Goal: Information Seeking & Learning: Learn about a topic

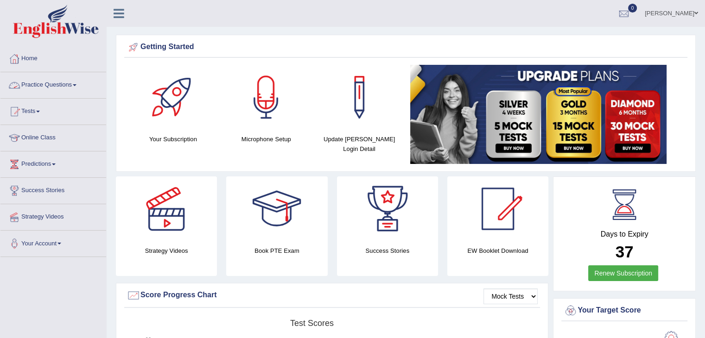
click at [40, 77] on link "Practice Questions" at bounding box center [53, 83] width 106 height 23
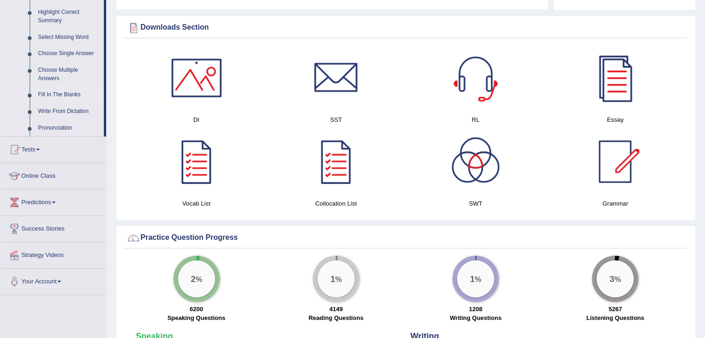
scroll to position [456, 0]
click at [52, 178] on link "Online Class" at bounding box center [53, 175] width 106 height 23
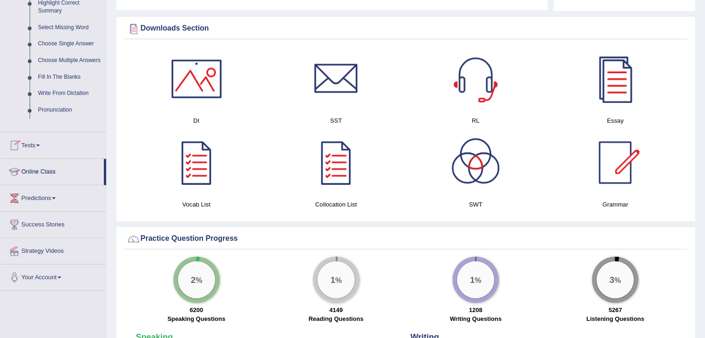
scroll to position [448, 0]
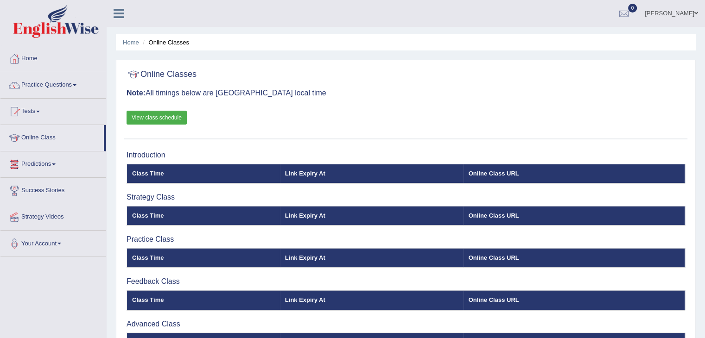
click at [156, 115] on link "View class schedule" at bounding box center [156, 118] width 60 height 14
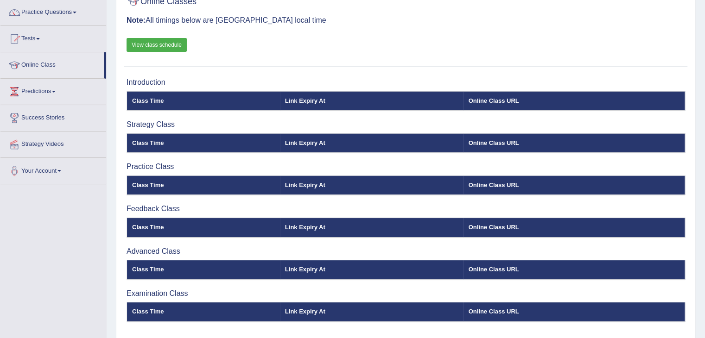
scroll to position [74, 0]
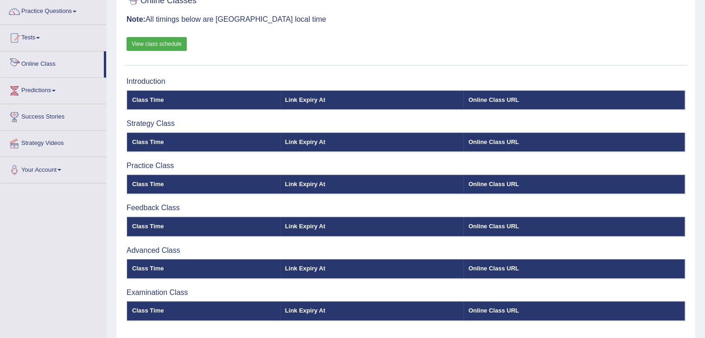
drag, startPoint x: 0, startPoint y: 0, endPoint x: 52, endPoint y: 67, distance: 84.9
click at [52, 67] on link "Online Class" at bounding box center [51, 62] width 103 height 23
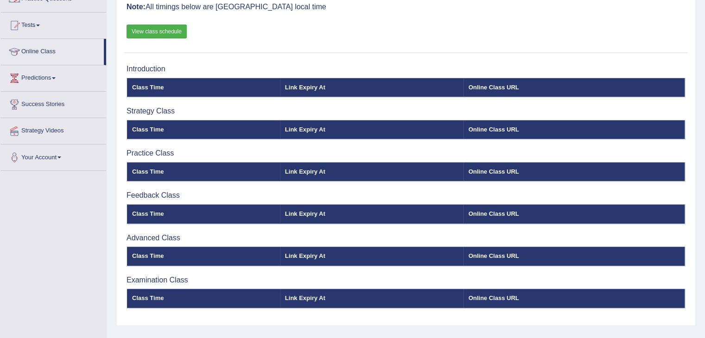
scroll to position [87, 0]
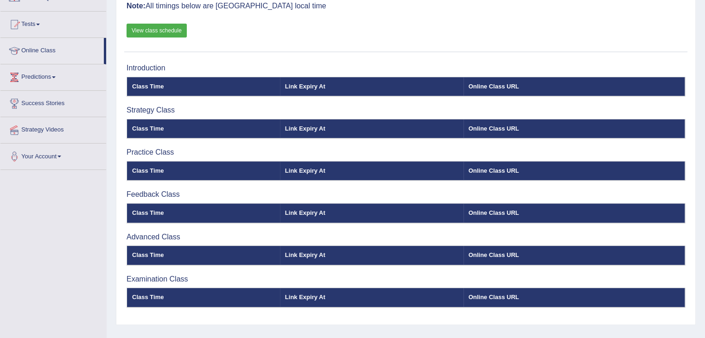
click at [297, 83] on th "Link Expiry At" at bounding box center [371, 86] width 183 height 19
click at [346, 93] on th "Link Expiry At" at bounding box center [371, 86] width 183 height 19
click at [315, 102] on div "Introduction Class Time Link Expiry At Online Class URL Strategy Class Class Ti…" at bounding box center [405, 189] width 563 height 261
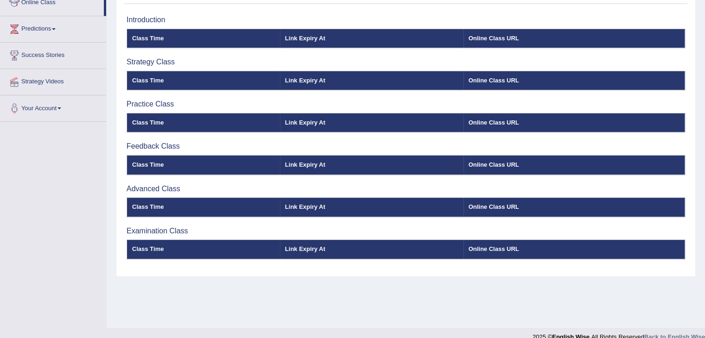
scroll to position [0, 0]
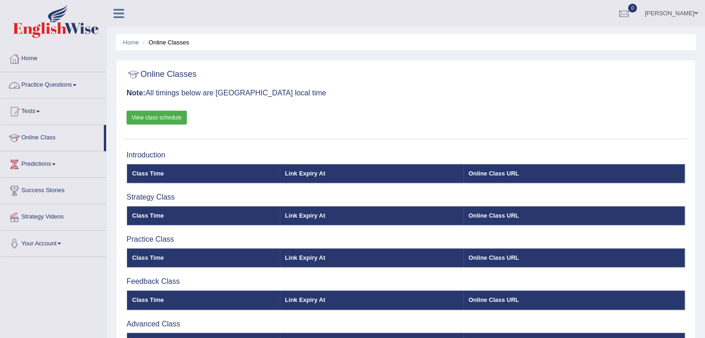
click at [57, 83] on link "Practice Questions" at bounding box center [53, 83] width 106 height 23
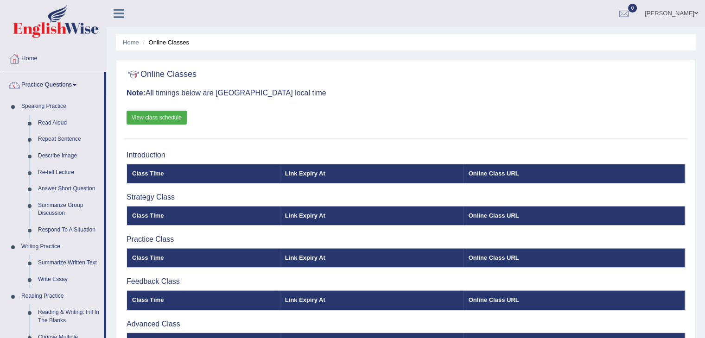
click at [158, 114] on link "View class schedule" at bounding box center [156, 118] width 60 height 14
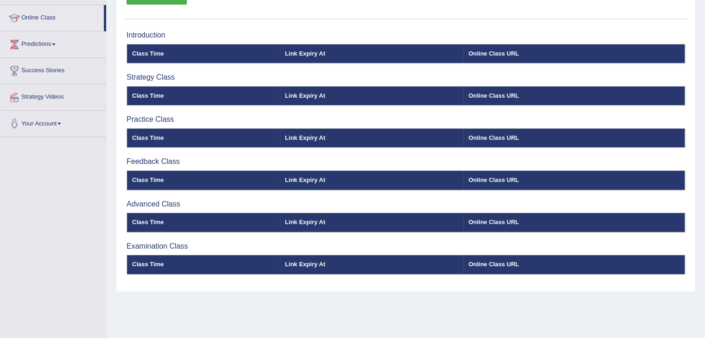
scroll to position [120, 0]
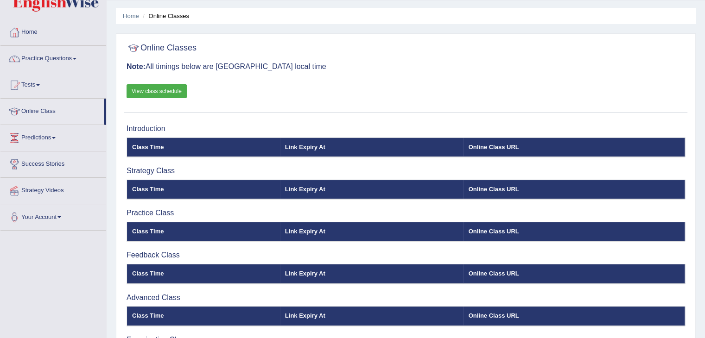
scroll to position [56, 0]
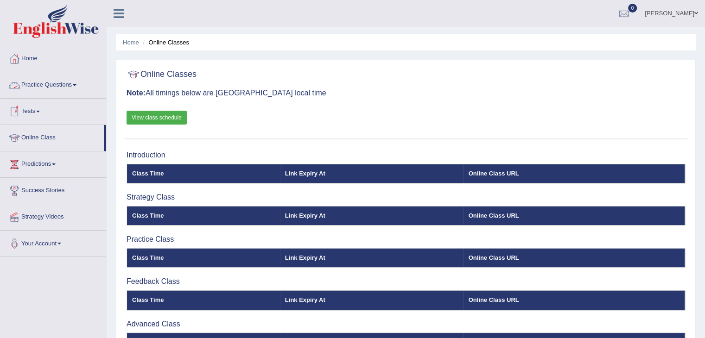
click at [62, 89] on link "Practice Questions" at bounding box center [53, 83] width 106 height 23
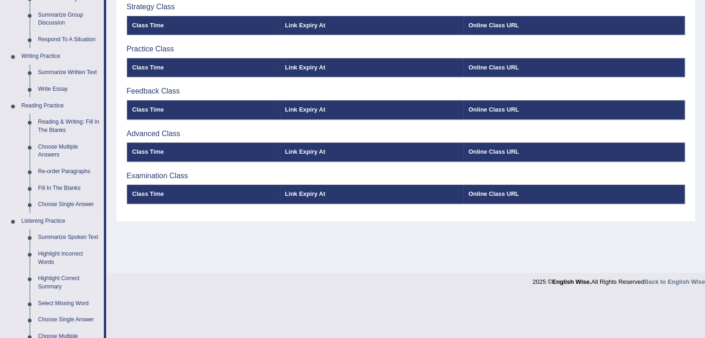
scroll to position [182, 0]
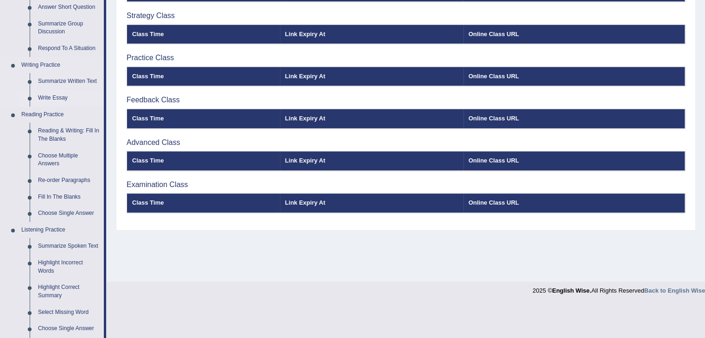
click at [56, 98] on link "Write Essay" at bounding box center [69, 98] width 70 height 17
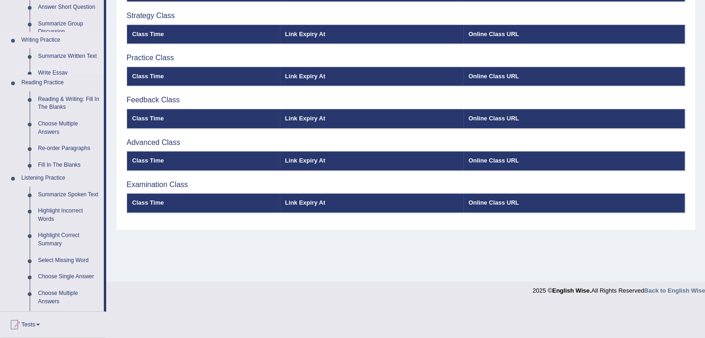
scroll to position [148, 0]
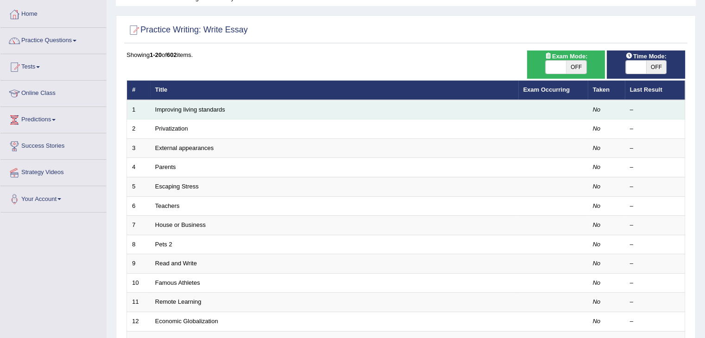
scroll to position [46, 0]
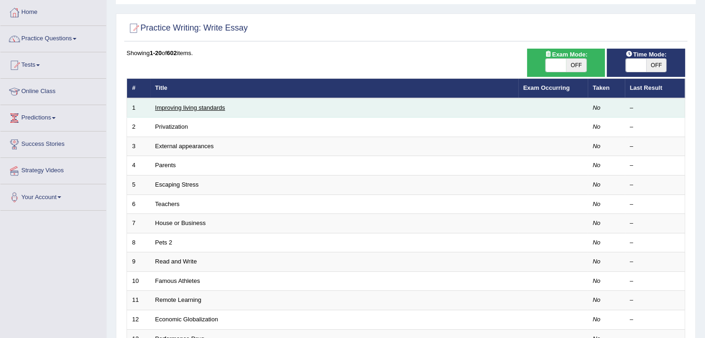
click at [196, 107] on link "Improving living standards" at bounding box center [190, 107] width 70 height 7
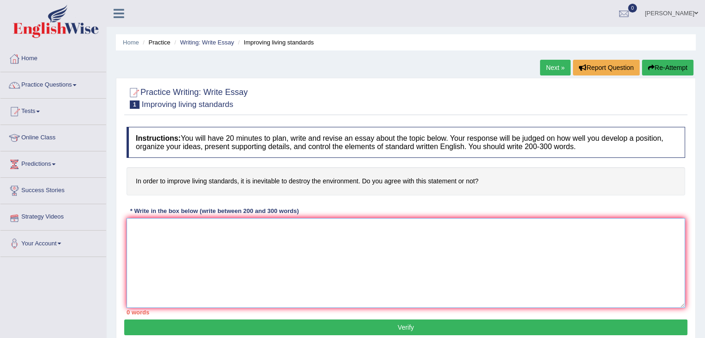
click at [134, 225] on textarea at bounding box center [405, 263] width 558 height 90
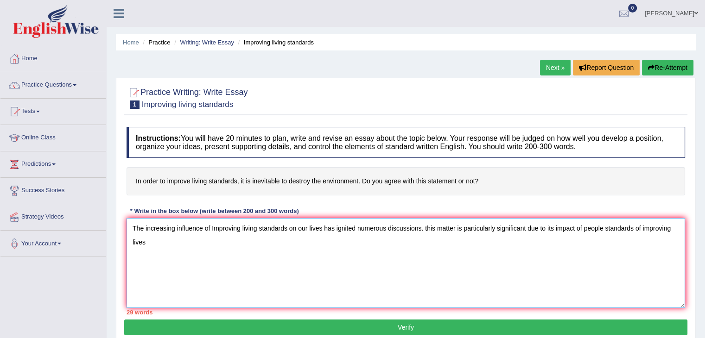
click at [580, 226] on textarea "The increasing influence of Improving living standards on our lives has ignited…" at bounding box center [405, 263] width 558 height 90
click at [145, 244] on textarea "The increasing influence of Improving living standards on our lives has ignited…" at bounding box center [405, 263] width 558 height 90
drag, startPoint x: 278, startPoint y: 178, endPoint x: 269, endPoint y: 180, distance: 9.9
click at [269, 180] on h4 "In order to improve living standards, it is inevitable to destroy the environme…" at bounding box center [405, 181] width 558 height 28
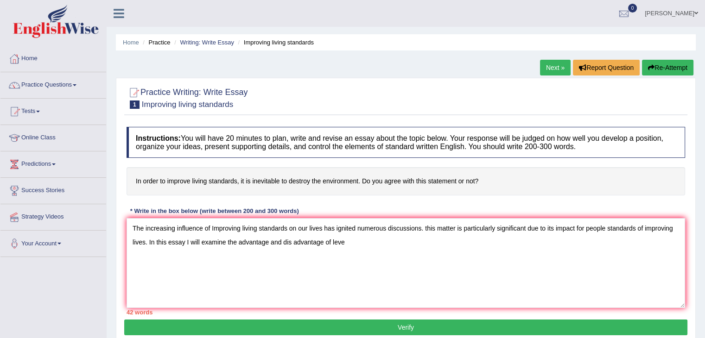
click at [269, 180] on h4 "In order to improve living standards, it is inevitable to destroy the environme…" at bounding box center [405, 181] width 558 height 28
click at [144, 241] on textarea "The increasing influence of Improving living standards on our lives has ignited…" at bounding box center [405, 263] width 558 height 90
click at [374, 239] on textarea "The increasing influence of Improving living standards on our lives has ignited…" at bounding box center [405, 263] width 558 height 90
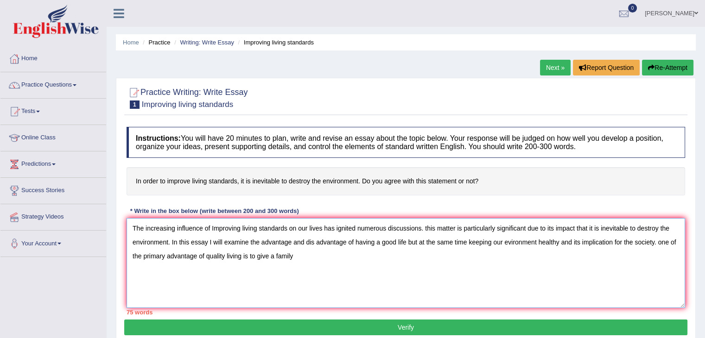
click at [660, 242] on textarea "The increasing influence of Improving living standards on our lives has ignited…" at bounding box center [405, 263] width 558 height 90
click at [296, 256] on textarea "The increasing influence of Improving living standards on our lives has ignited…" at bounding box center [405, 263] width 558 height 90
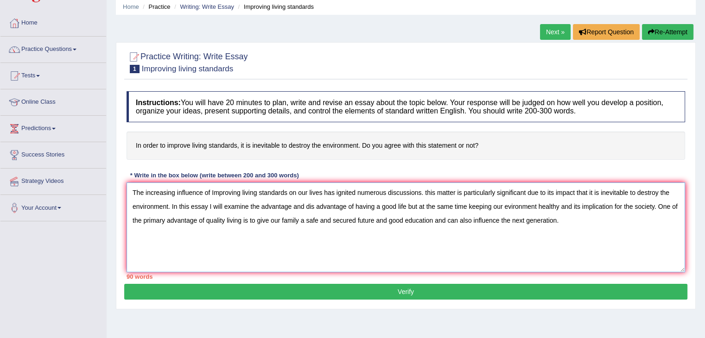
scroll to position [139, 0]
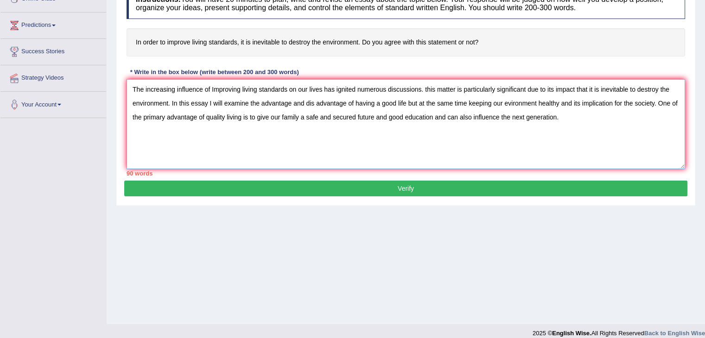
type textarea "The increasing influence of Improving living standards on our lives has ignited…"
click at [429, 190] on button "Verify" at bounding box center [405, 189] width 563 height 16
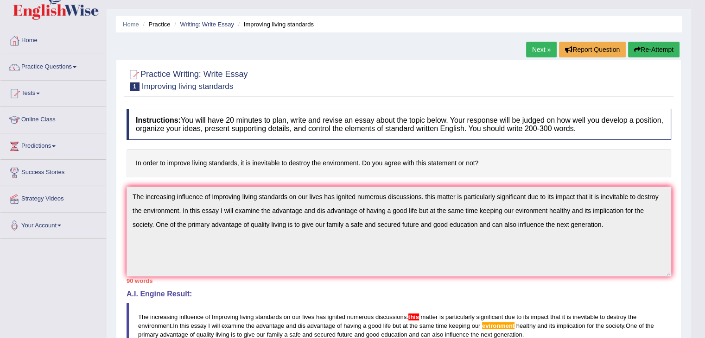
scroll to position [18, 0]
click at [665, 49] on button "Re-Attempt" at bounding box center [653, 50] width 51 height 16
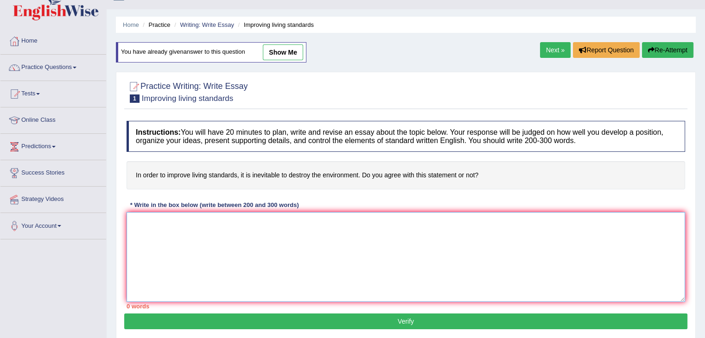
click at [150, 220] on textarea at bounding box center [405, 257] width 558 height 90
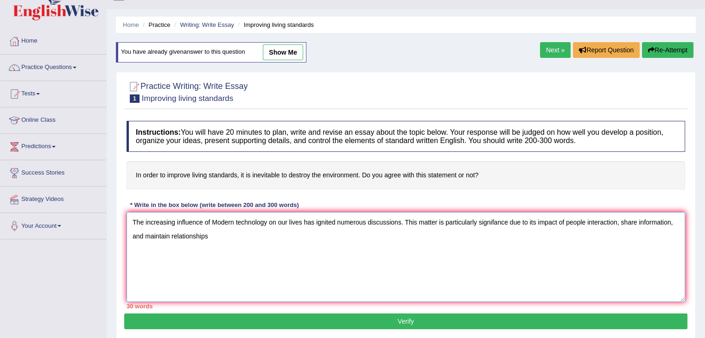
click at [506, 223] on textarea "The increasing influence of Modern technology on our lives has ignited numerous…" at bounding box center [405, 257] width 558 height 90
click at [171, 234] on textarea "The increasing influence of Modern technology on our lives has ignited numerous…" at bounding box center [405, 257] width 558 height 90
click at [561, 220] on textarea "The increasing influence of Modern technology on our lives has ignited numerous…" at bounding box center [405, 257] width 558 height 90
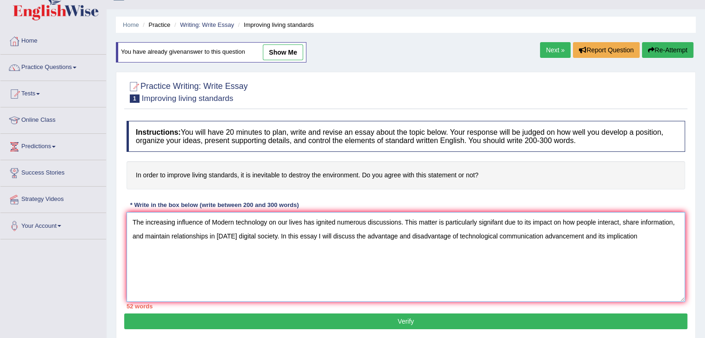
click at [459, 234] on textarea "The increasing influence of Modern technology on our lives has ignited numerous…" at bounding box center [405, 257] width 558 height 90
click at [561, 236] on textarea "The increasing influence of Modern technology on our lives has ignited numerous…" at bounding box center [405, 257] width 558 height 90
click at [649, 237] on textarea "The increasing influence of Modern technology on our lives has ignited numerous…" at bounding box center [405, 257] width 558 height 90
click at [173, 249] on textarea "The increasing influence of Modern technology on our lives has ignited numerous…" at bounding box center [405, 257] width 558 height 90
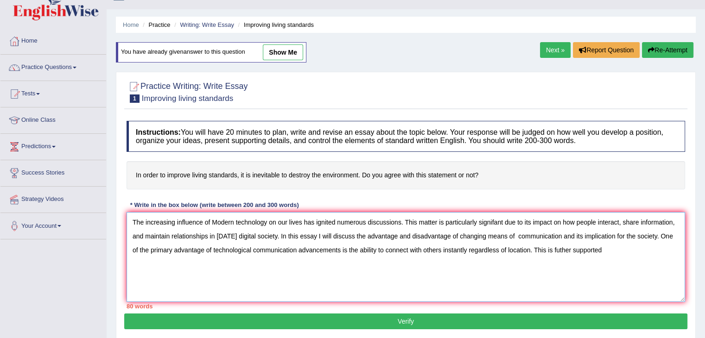
type textarea "The increasing influence of Modern technology on our lives has ignited numerous…"
